Goal: Task Accomplishment & Management: Manage account settings

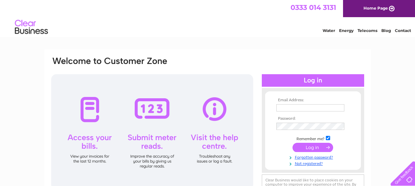
type input "l.mather@fleetfactors.co.uk"
click at [317, 145] on input "submit" at bounding box center [313, 147] width 41 height 9
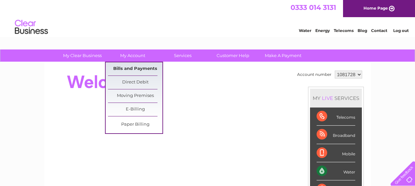
click at [128, 69] on link "Bills and Payments" at bounding box center [135, 68] width 55 height 13
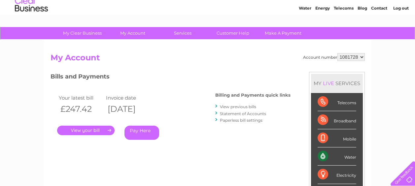
scroll to position [33, 0]
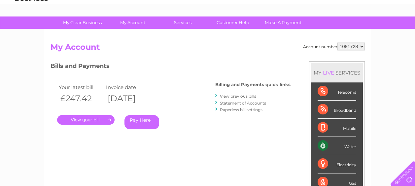
click at [84, 120] on link "." at bounding box center [85, 120] width 57 height 10
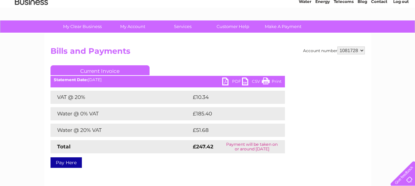
scroll to position [66, 0]
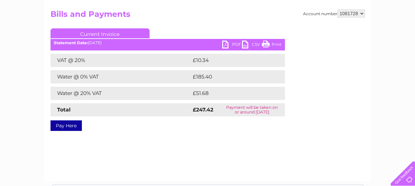
click at [225, 43] on link "PDF" at bounding box center [232, 46] width 20 height 10
